Goal: Obtain resource: Download file/media

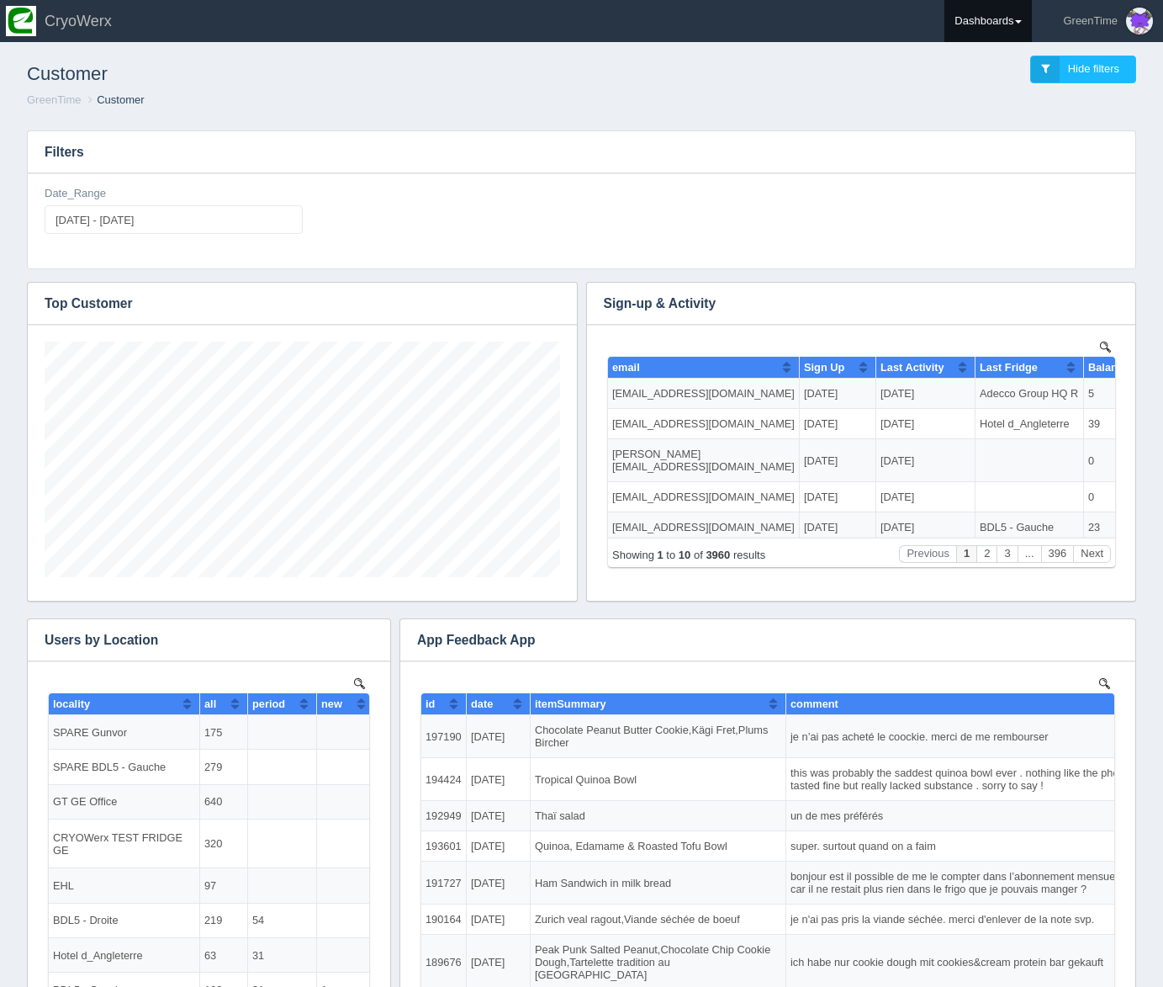
click at [1004, 19] on link "Dashboards" at bounding box center [988, 21] width 87 height 42
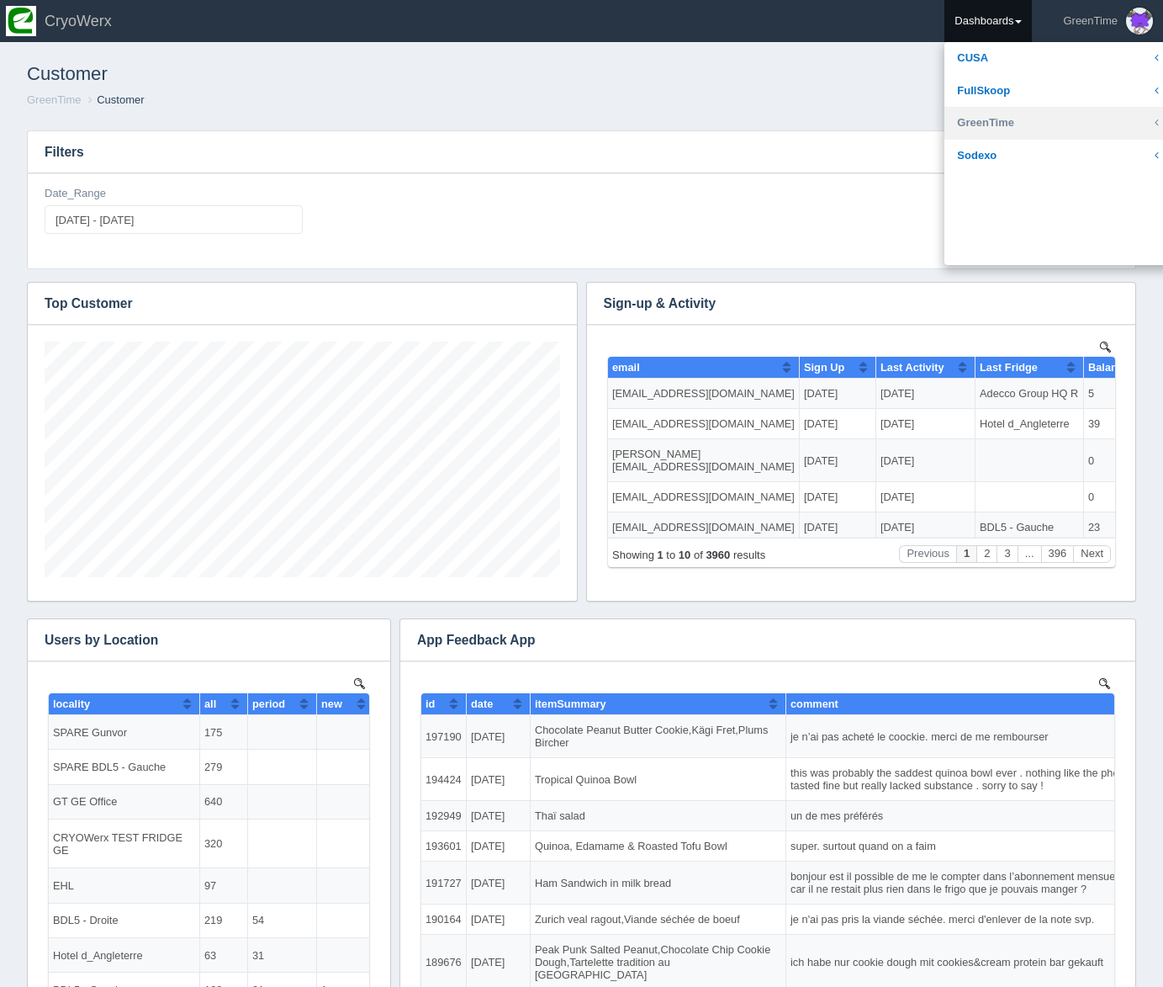
click at [998, 123] on link "GreenTime" at bounding box center [1058, 123] width 227 height 33
drag, startPoint x: 1001, startPoint y: 246, endPoint x: 984, endPoint y: 252, distance: 17.8
click at [1002, 246] on link "Sales" at bounding box center [1058, 252] width 227 height 33
click at [967, 248] on link "Sales" at bounding box center [1058, 252] width 227 height 33
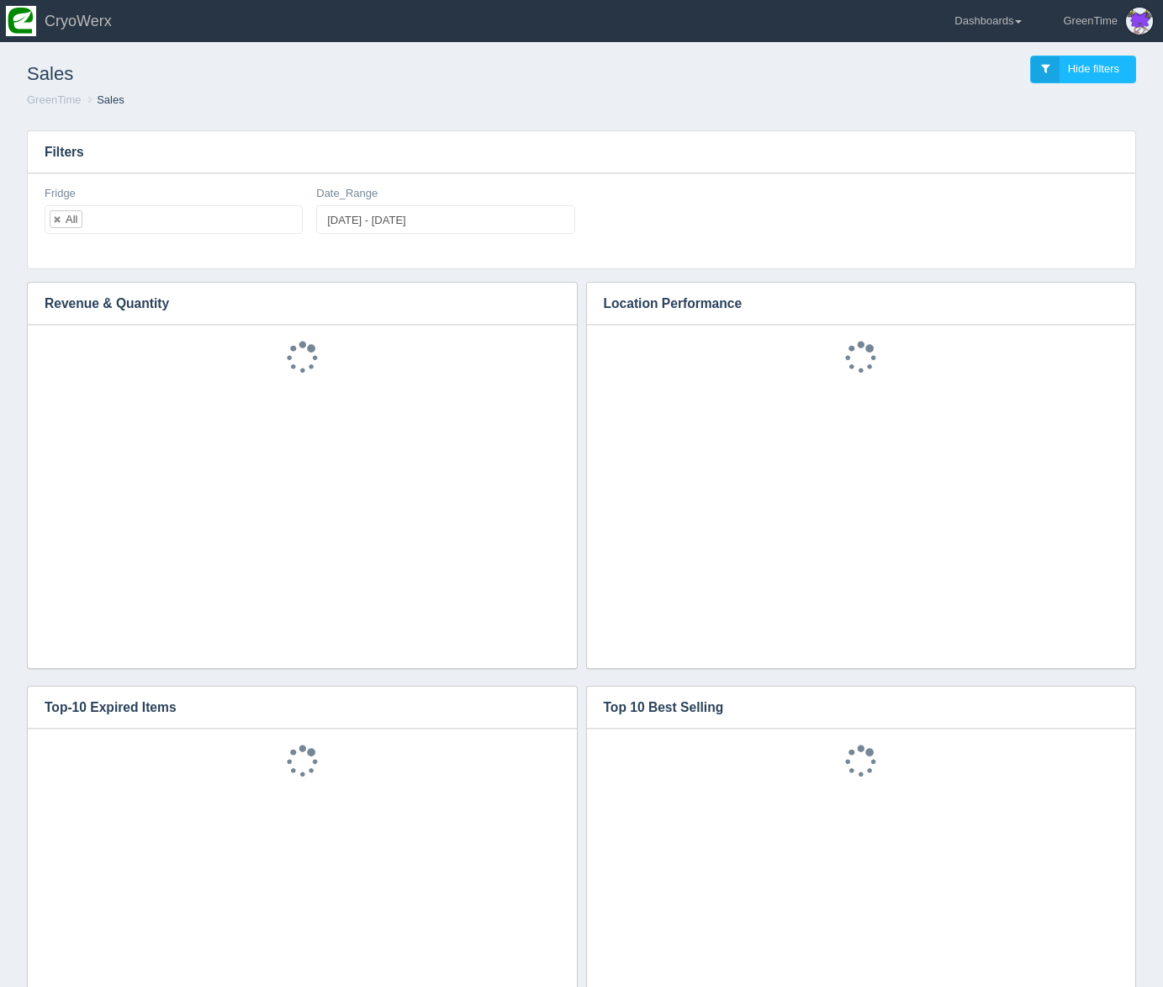
click at [392, 235] on div "Date_Range 2025-10-13 - 2025-10-13" at bounding box center [446, 216] width 272 height 61
type input "2025-10-13"
click at [400, 214] on input "2025-10-13 - 2025-10-13" at bounding box center [445, 219] width 258 height 29
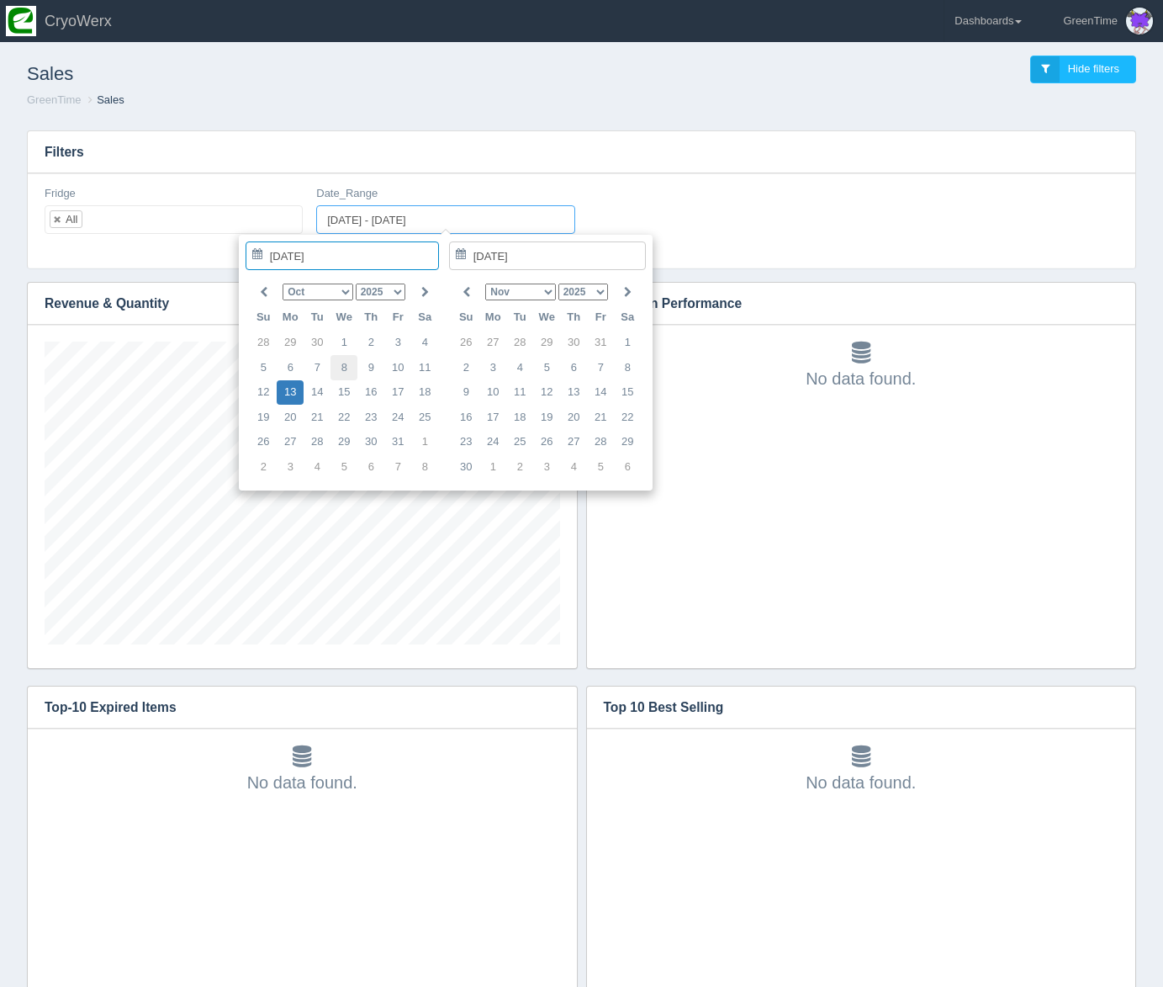
scroll to position [437, 1074]
type input "2025-10-07"
type input "2025-10-12"
type input "2025-10-07 - 2025-10-12"
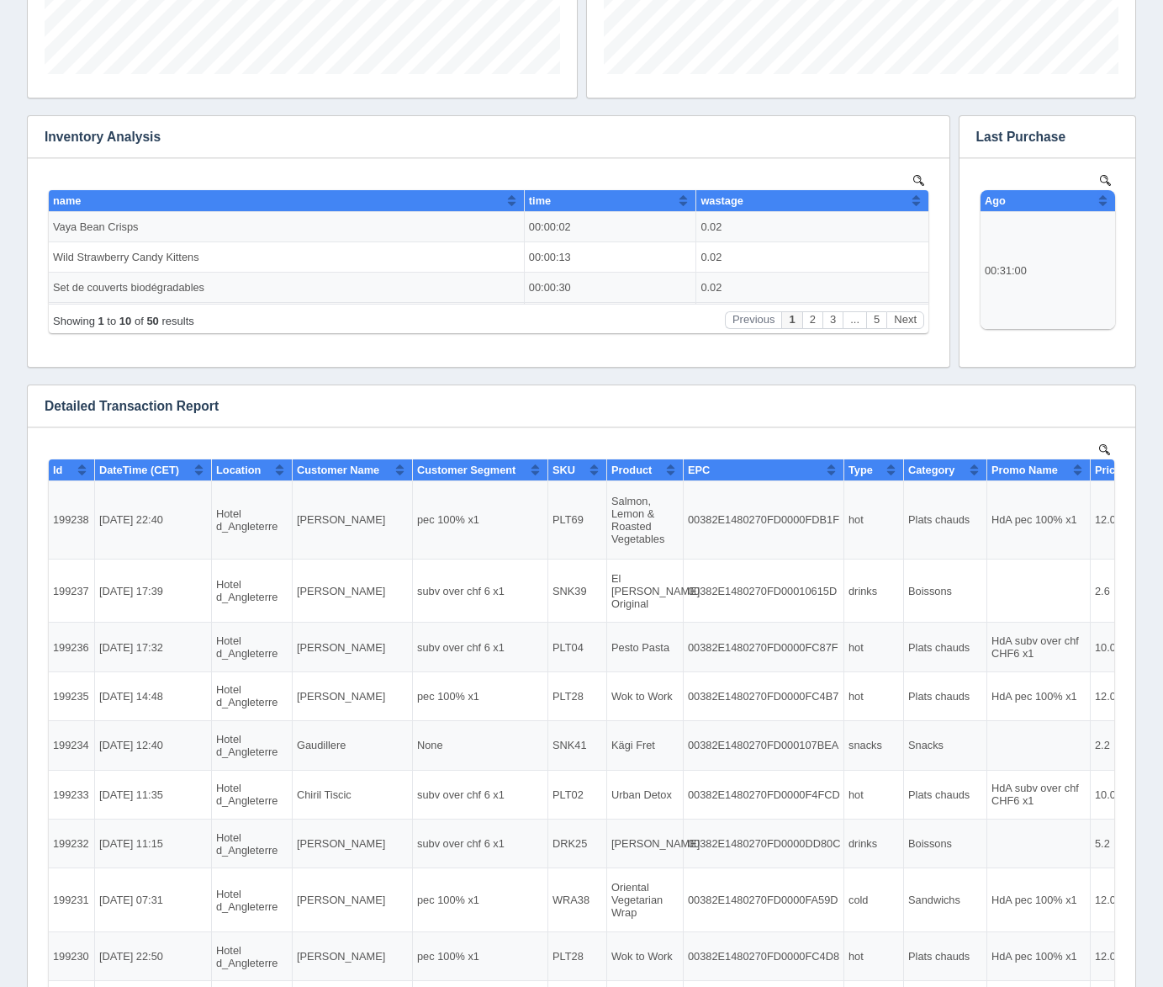
scroll to position [1142, 0]
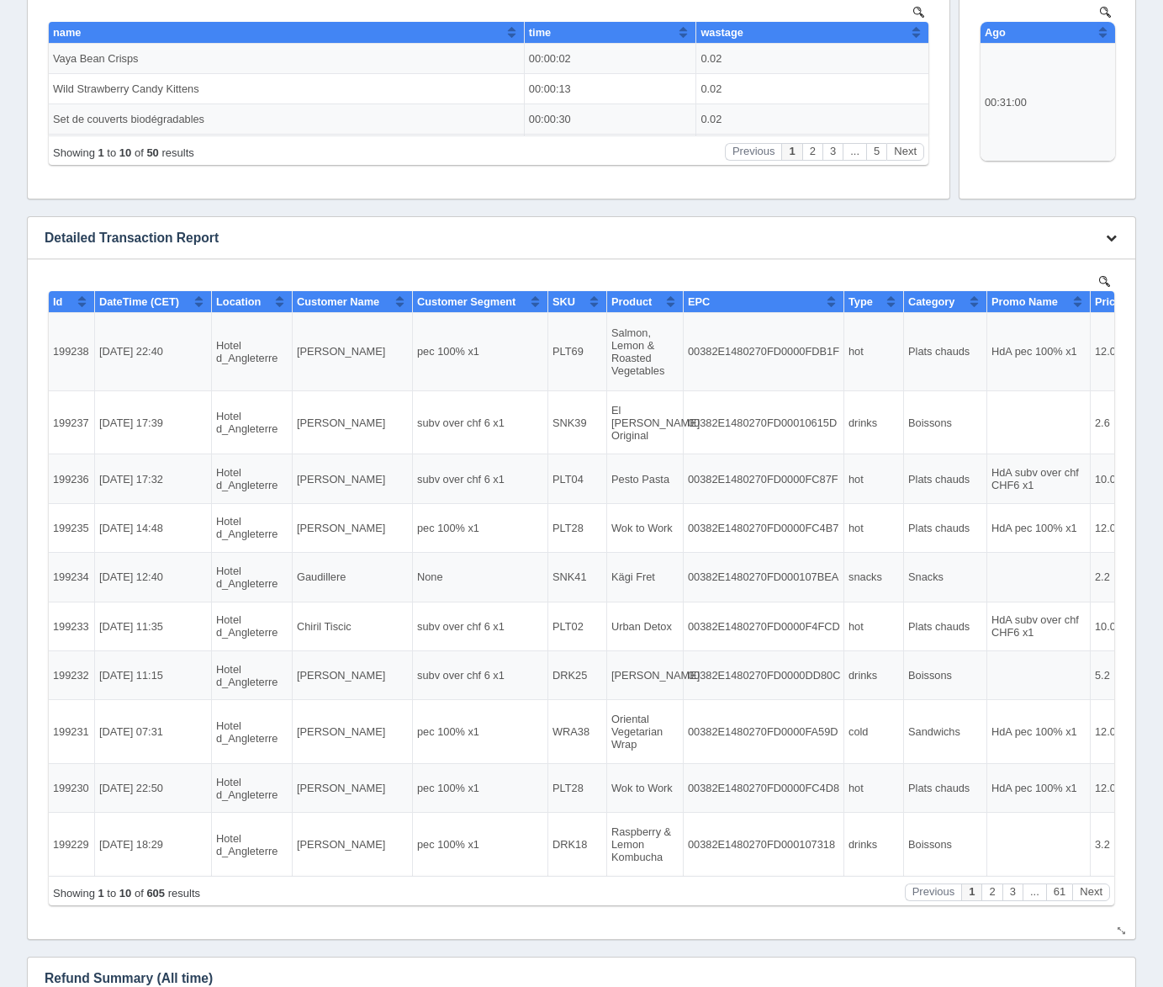
click at [1109, 240] on icon "button" at bounding box center [1111, 237] width 11 height 11
click at [1072, 257] on link "Download CSV" at bounding box center [1055, 263] width 135 height 24
